Goal: Transaction & Acquisition: Purchase product/service

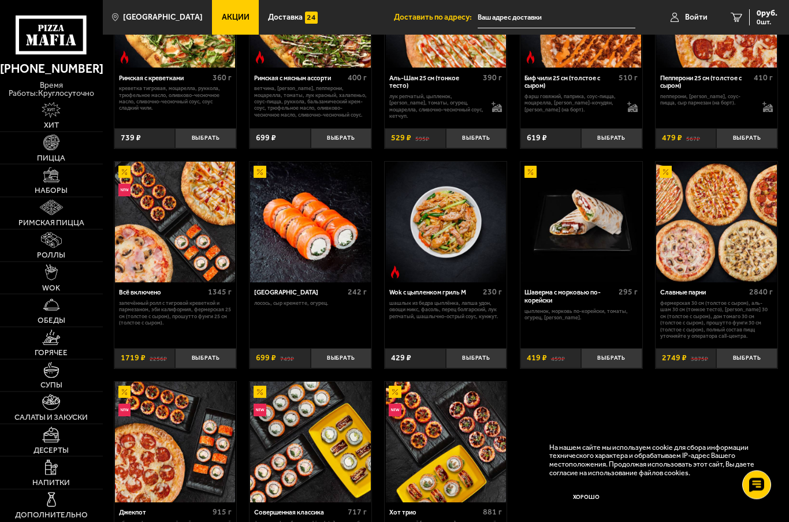
scroll to position [333, 0]
click at [56, 148] on img at bounding box center [51, 143] width 16 height 16
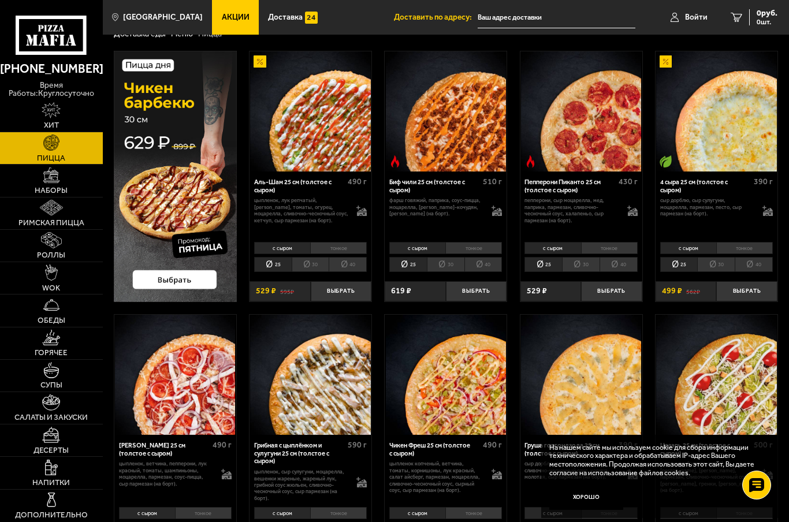
scroll to position [35, 0]
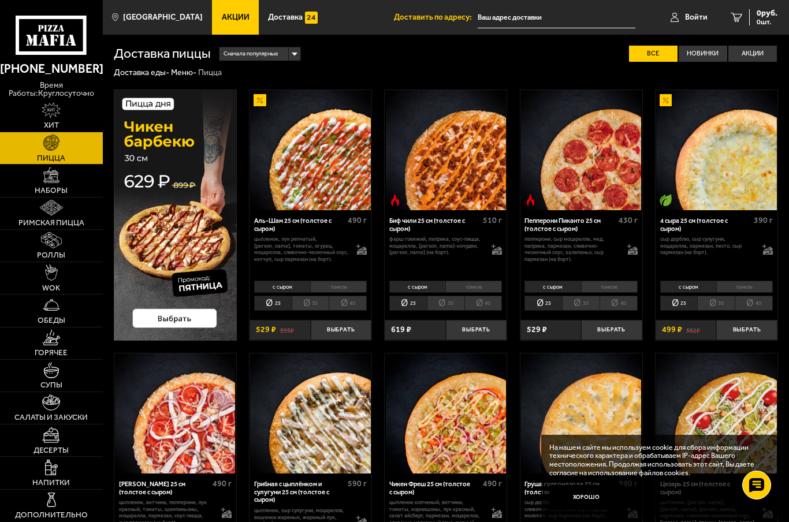
click at [51, 182] on img at bounding box center [51, 175] width 16 height 16
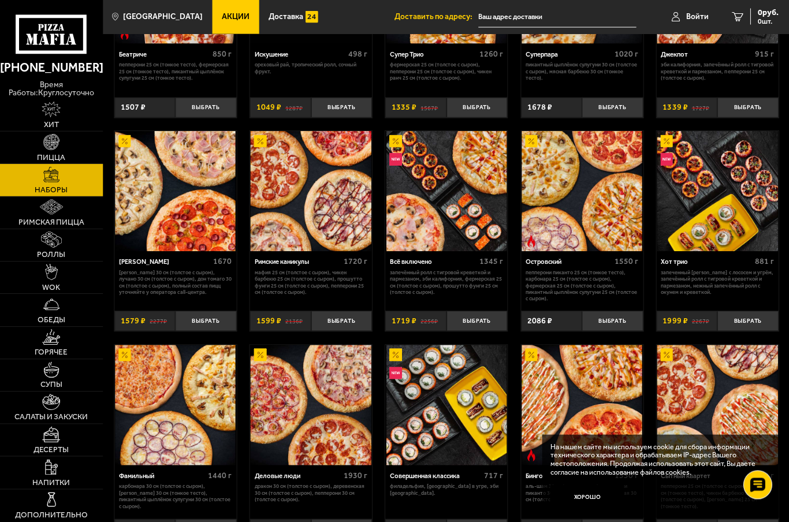
scroll to position [582, 0]
click at [53, 148] on img at bounding box center [51, 143] width 16 height 16
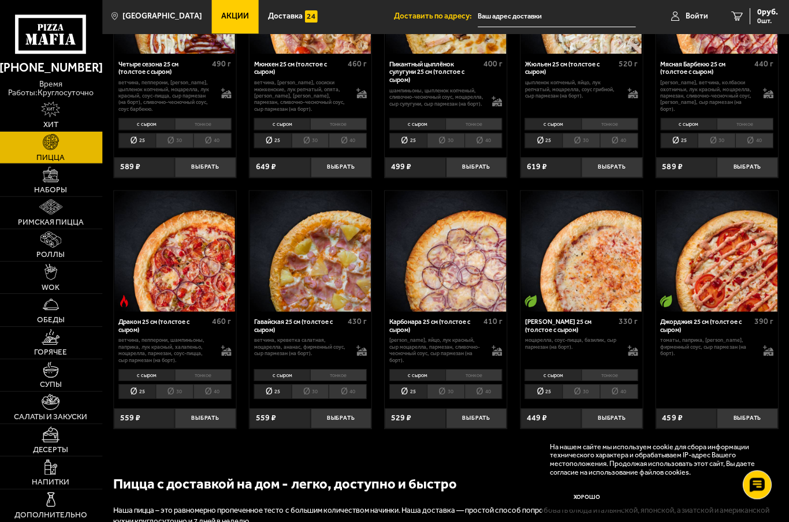
scroll to position [1198, 0]
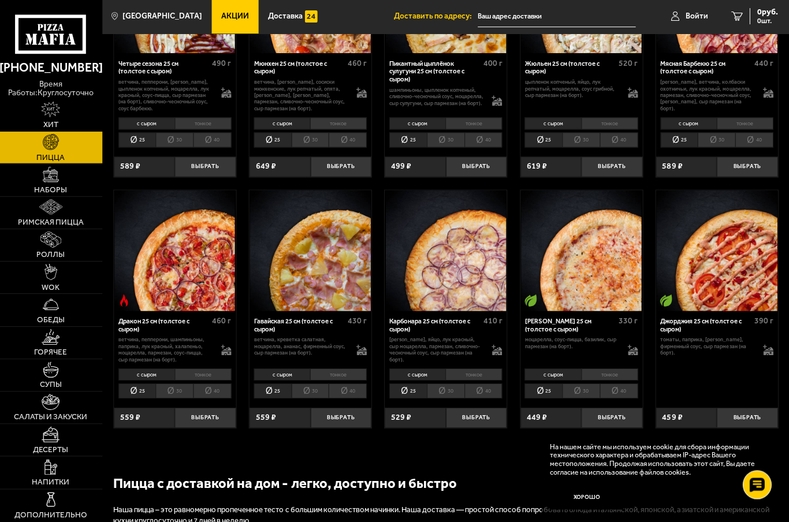
click at [331, 369] on li "тонкое" at bounding box center [338, 375] width 57 height 12
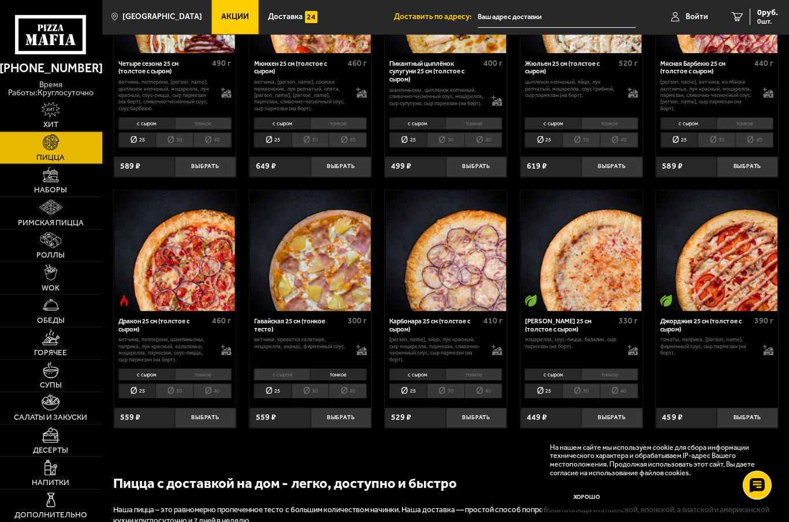
click at [286, 368] on li "с сыром" at bounding box center [282, 374] width 56 height 12
